Goal: Task Accomplishment & Management: Complete application form

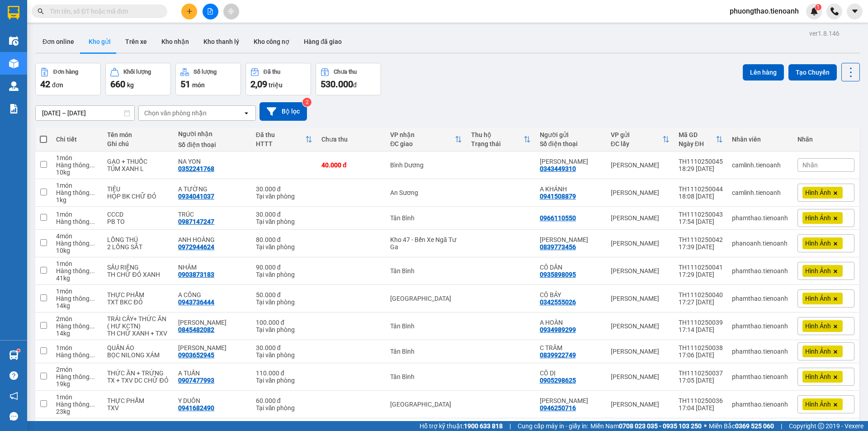
click at [194, 11] on button at bounding box center [189, 12] width 16 height 16
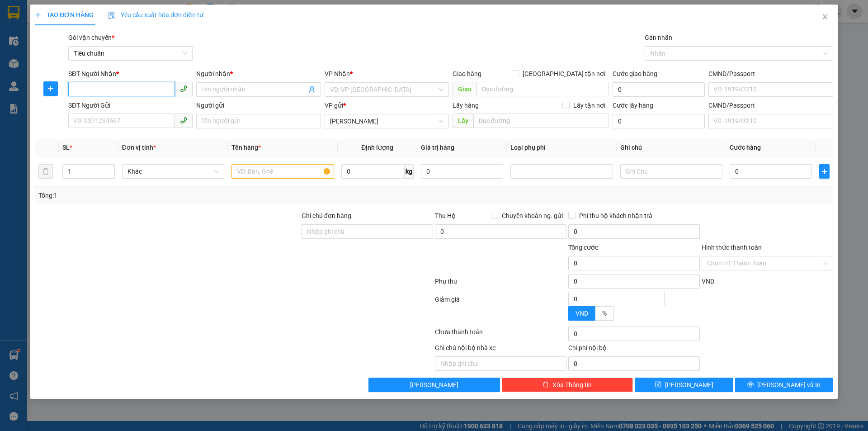
paste input "0906482568"
type input "0906482568"
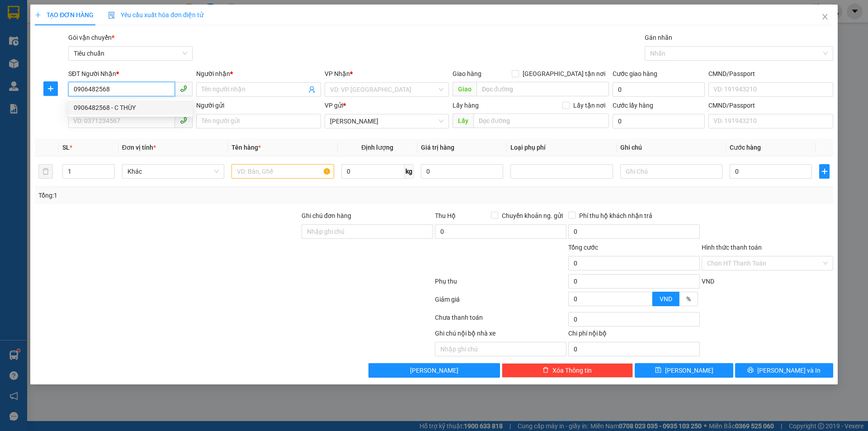
click at [138, 106] on div "0906482568 - C THÙY" at bounding box center [131, 108] width 114 height 10
type input "C THÙY"
checkbox input "true"
type input "[STREET_ADDRESS][PERSON_NAME]"
type input "30.000"
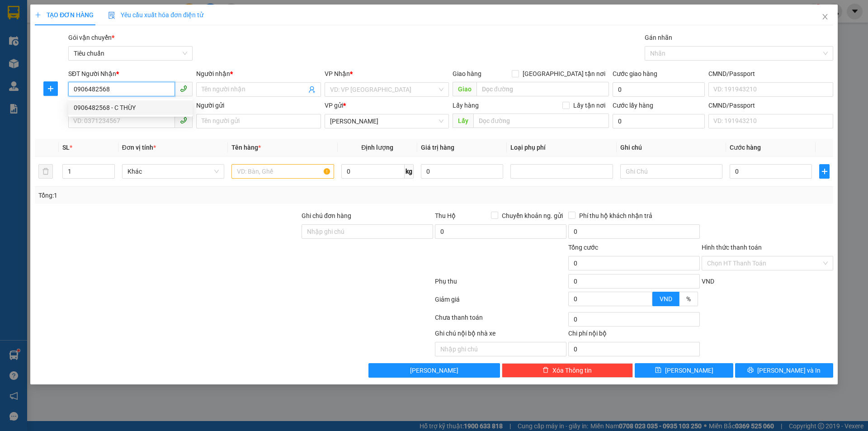
type input "30.000"
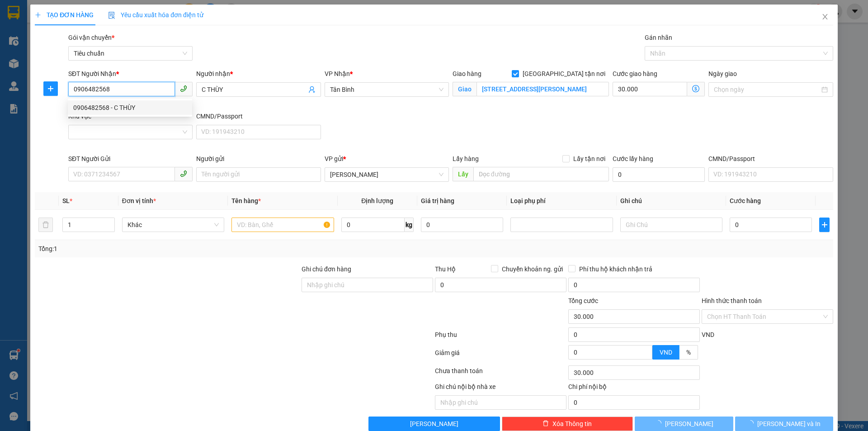
type input "60.000"
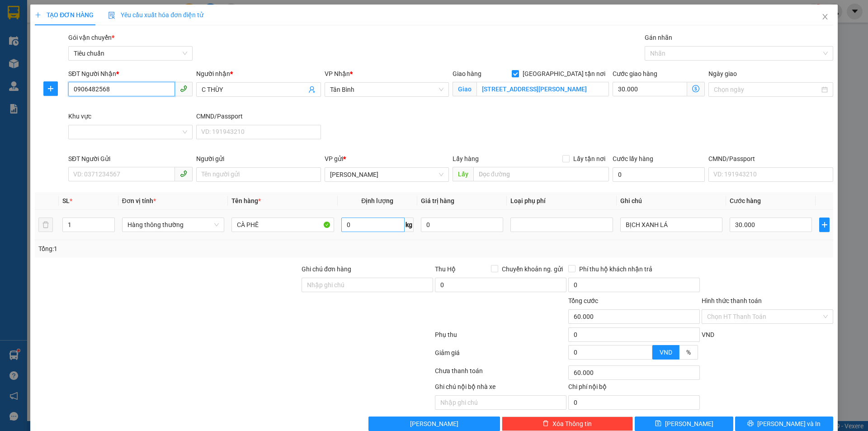
type input "0906482568"
click at [359, 224] on input "0" at bounding box center [373, 225] width 63 height 14
type input "20"
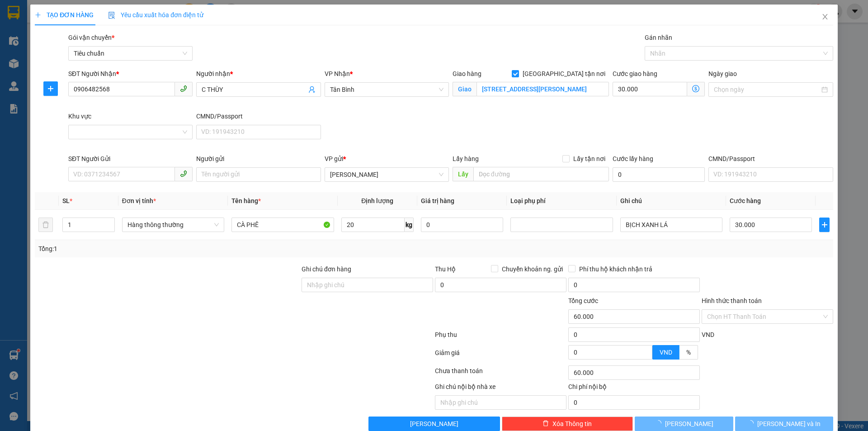
click at [244, 275] on div at bounding box center [167, 280] width 267 height 32
type input "85.000"
type input "55.000"
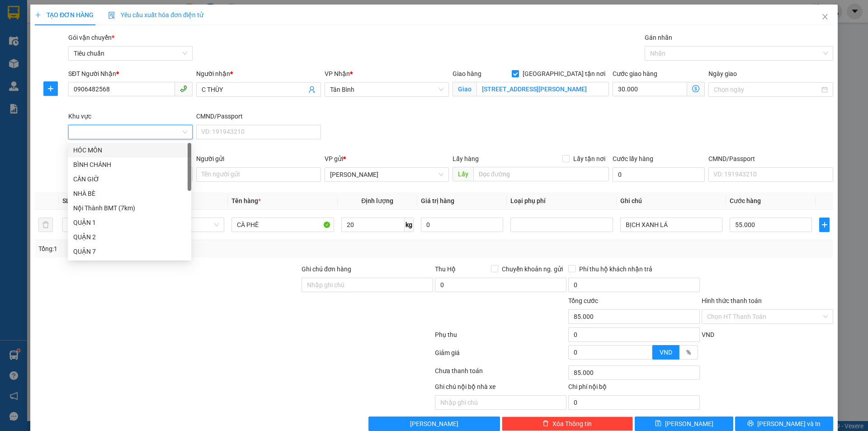
click at [120, 138] on input "Khu vực" at bounding box center [127, 132] width 107 height 14
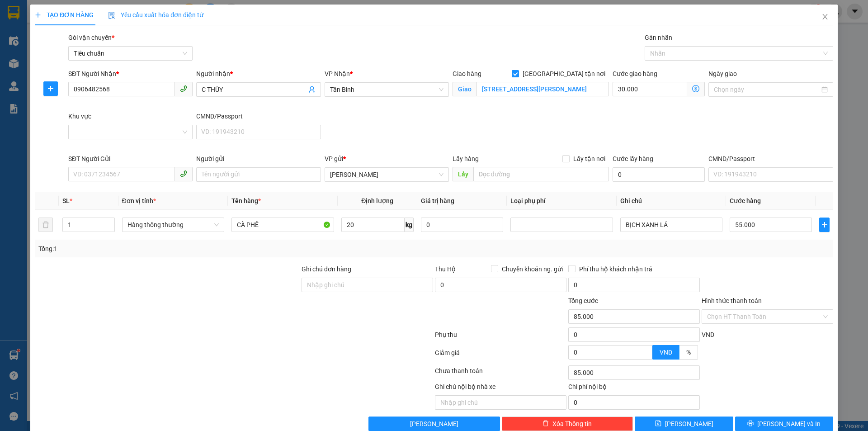
click at [245, 283] on div at bounding box center [167, 280] width 267 height 32
drag, startPoint x: 282, startPoint y: 224, endPoint x: 233, endPoint y: 225, distance: 48.9
click at [233, 225] on input "CÀ PHÊ" at bounding box center [283, 225] width 102 height 14
type input "XE TẢI 79 BỐC ĐẮKMIL"
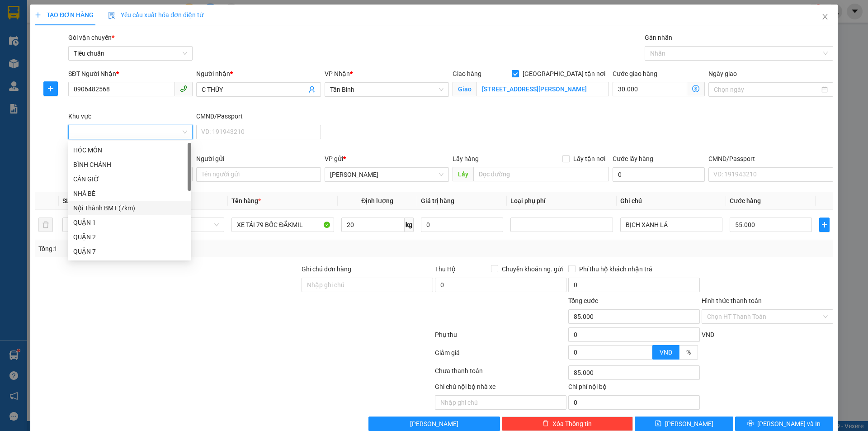
click at [105, 134] on input "Khu vực" at bounding box center [127, 132] width 107 height 14
click at [100, 249] on div "TÂN BÌNH" at bounding box center [129, 248] width 113 height 10
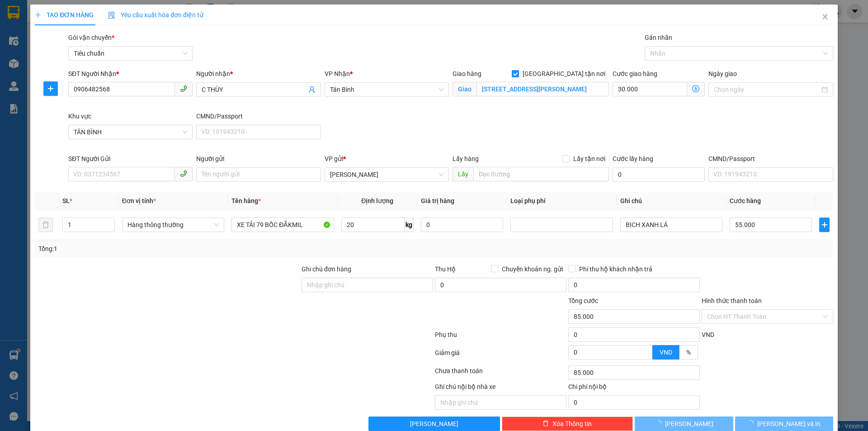
click at [693, 89] on icon "dollar-circle" at bounding box center [696, 88] width 7 height 7
type input "105.000"
type input "50.000"
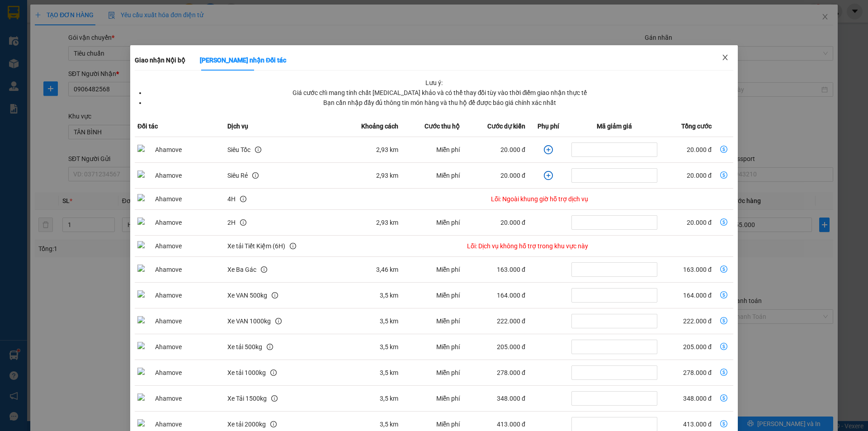
click at [722, 57] on icon "close" at bounding box center [725, 57] width 7 height 7
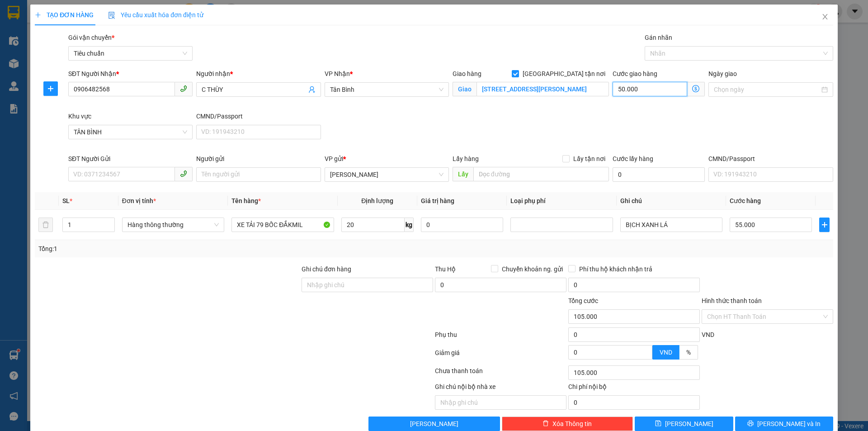
click at [648, 94] on input "50.000" at bounding box center [650, 89] width 75 height 14
type input "55.003"
type input "3"
type input "55.030"
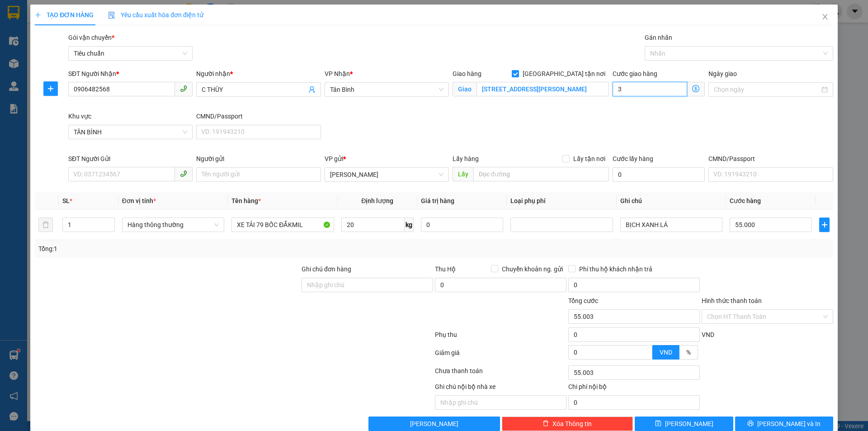
type input "55.030"
type input "30"
type input "85.000"
type input "30.000"
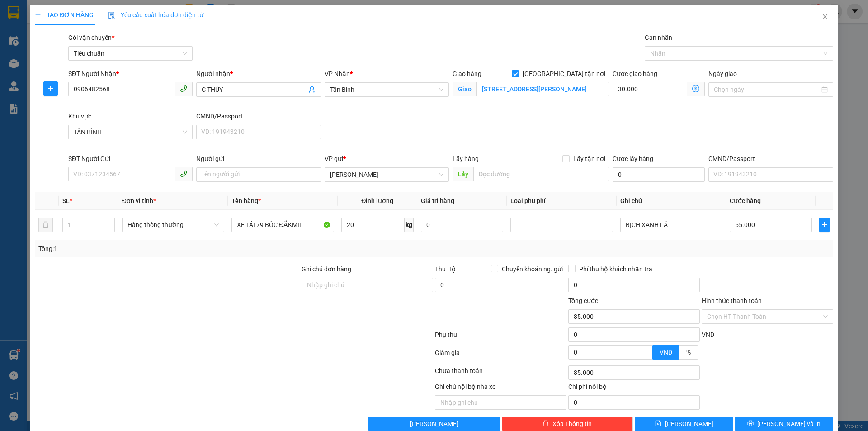
click at [600, 123] on div "SĐT Người Nhận * 0906482568 Người nhận * C THÙY VP Nhận * [GEOGRAPHIC_DATA] hàn…" at bounding box center [450, 111] width 769 height 85
click at [705, 50] on div at bounding box center [734, 53] width 175 height 11
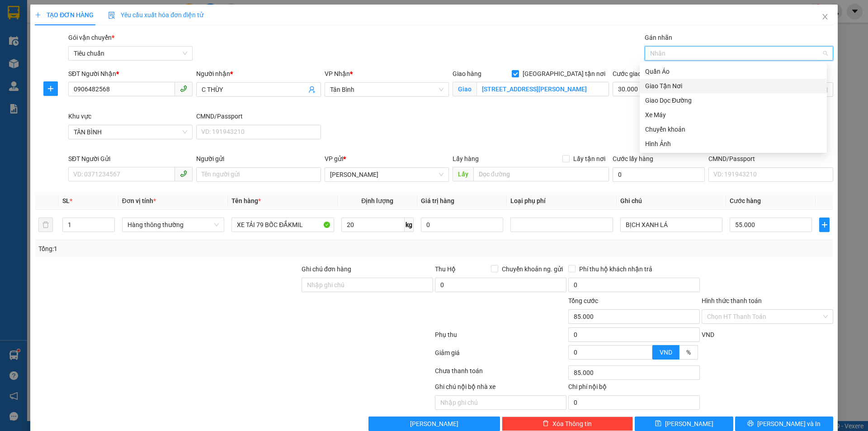
click at [685, 85] on div "Giao Tận Nơi" at bounding box center [733, 86] width 176 height 10
click at [583, 131] on div "SĐT Người Nhận * 0906482568 Người nhận * C THÙY VP Nhận * [GEOGRAPHIC_DATA] hàn…" at bounding box center [450, 111] width 769 height 85
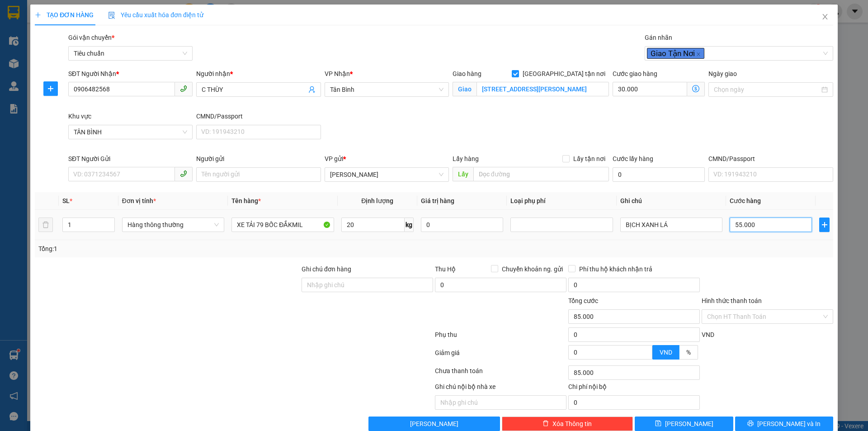
click at [751, 223] on input "55.000" at bounding box center [771, 225] width 82 height 14
type input "30.006"
type input "6"
type input "30.060"
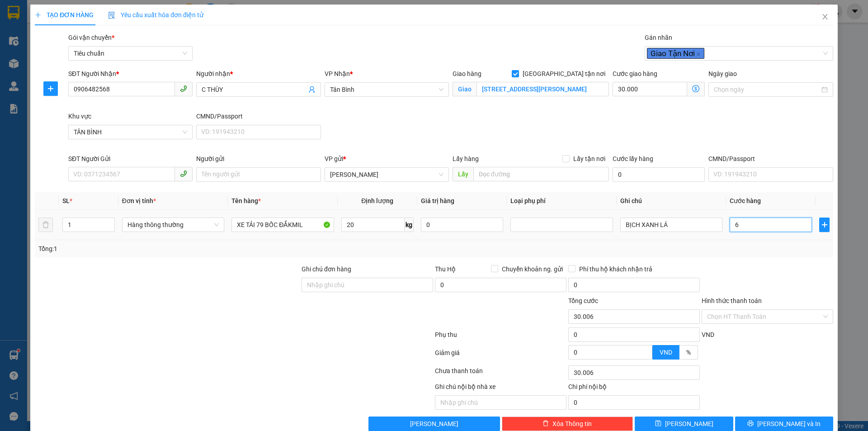
type input "30.060"
type input "60"
type input "90.000"
type input "60.000"
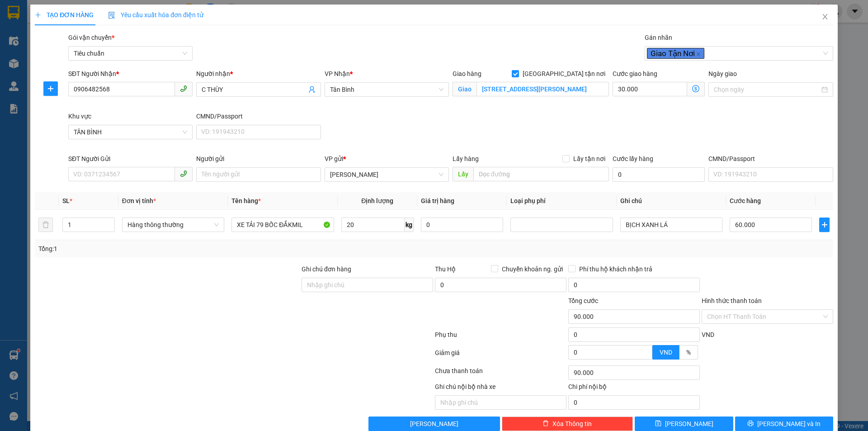
click at [745, 255] on div "Tổng: 1" at bounding box center [434, 248] width 799 height 17
drag, startPoint x: 675, startPoint y: 230, endPoint x: 605, endPoint y: 220, distance: 71.3
click at [604, 223] on tr "1 Hàng thông thường XE TẢI 79 BỐC ĐẮKMIL 20 kg 0 BỊCH XANH LÁ 60.000" at bounding box center [434, 225] width 799 height 30
type input "THÙNG TRƠN"
click at [138, 176] on input "SĐT Người Gửi" at bounding box center [121, 174] width 107 height 14
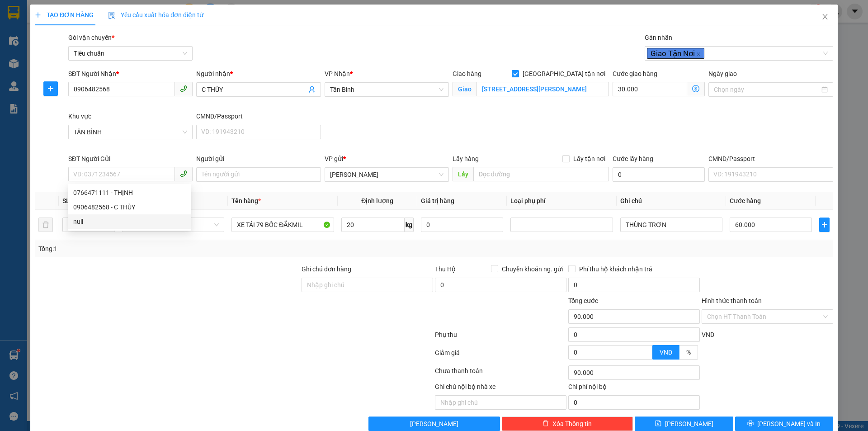
click at [169, 272] on div at bounding box center [167, 280] width 267 height 32
click at [694, 88] on icon "dollar-circle" at bounding box center [696, 88] width 7 height 7
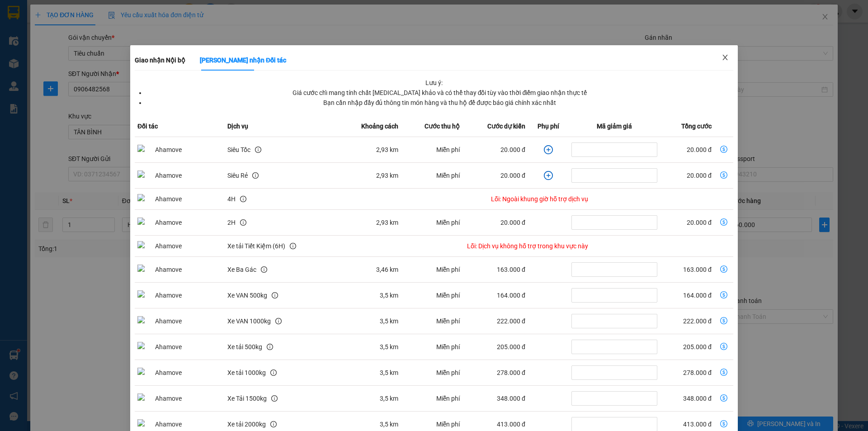
click at [722, 58] on icon "close" at bounding box center [725, 57] width 7 height 7
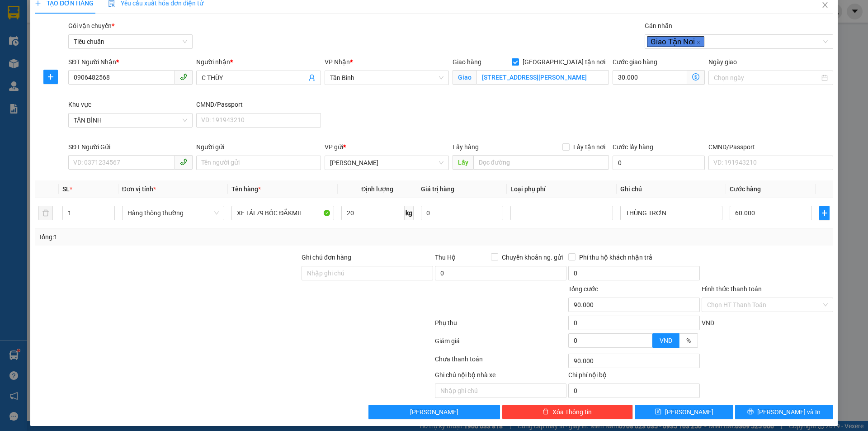
scroll to position [18, 0]
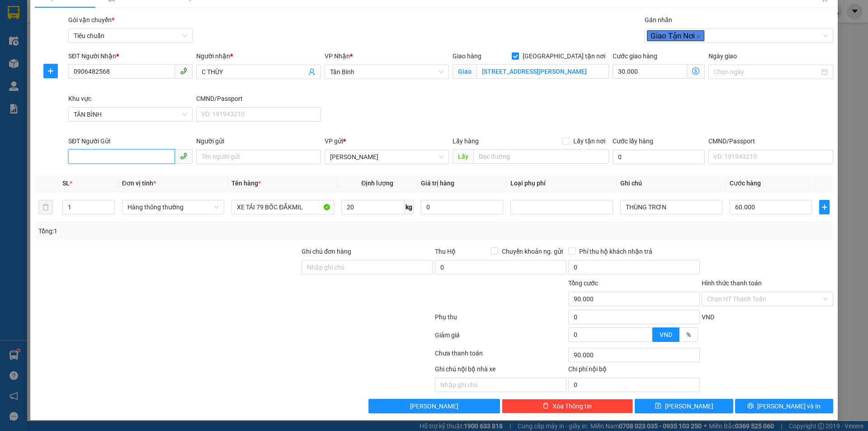
click at [95, 153] on input "SĐT Người Gửi" at bounding box center [121, 156] width 107 height 14
click at [683, 406] on span "[PERSON_NAME]" at bounding box center [689, 406] width 48 height 10
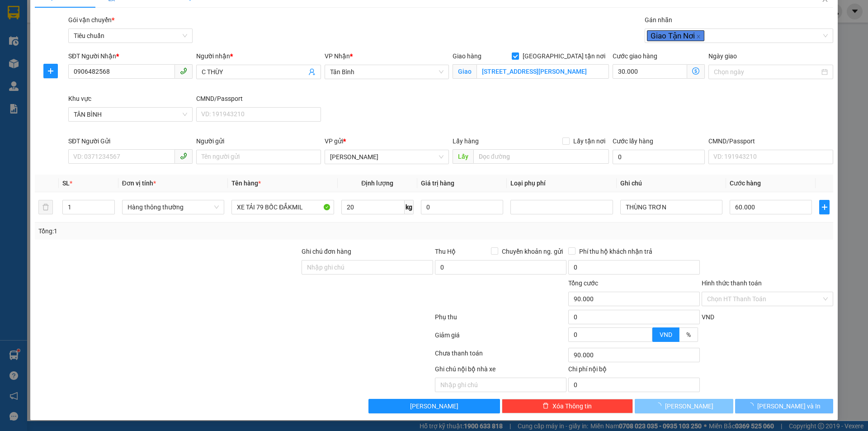
checkbox input "false"
type input "0"
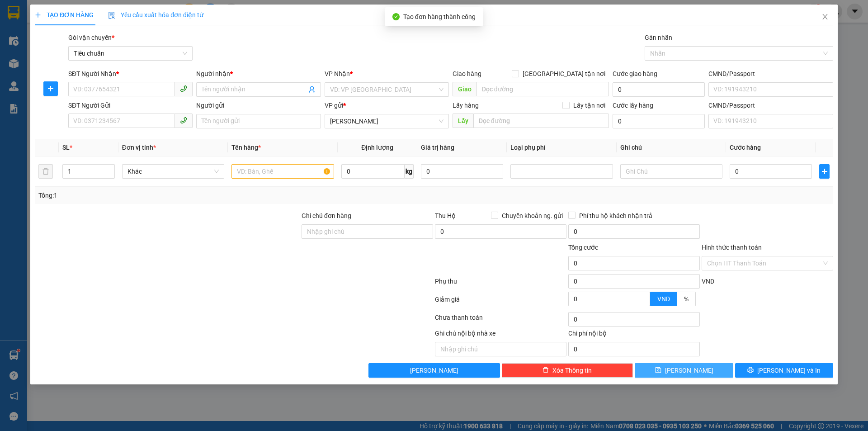
scroll to position [0, 0]
